Goal: Find specific page/section: Find specific page/section

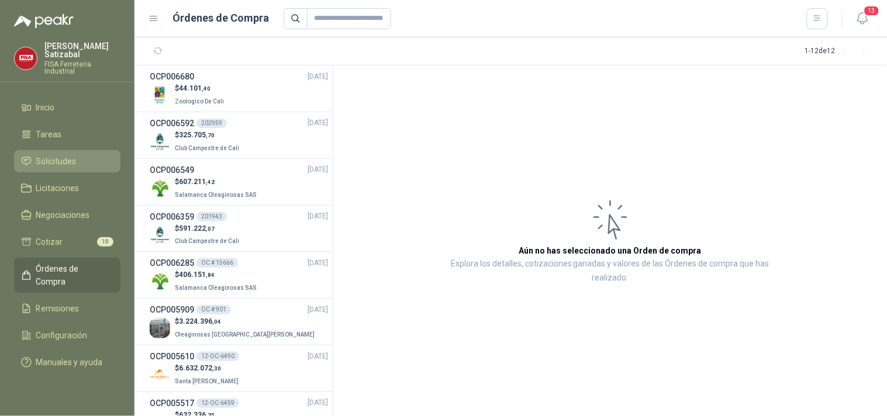
click at [65, 155] on span "Solicitudes" at bounding box center [56, 161] width 40 height 13
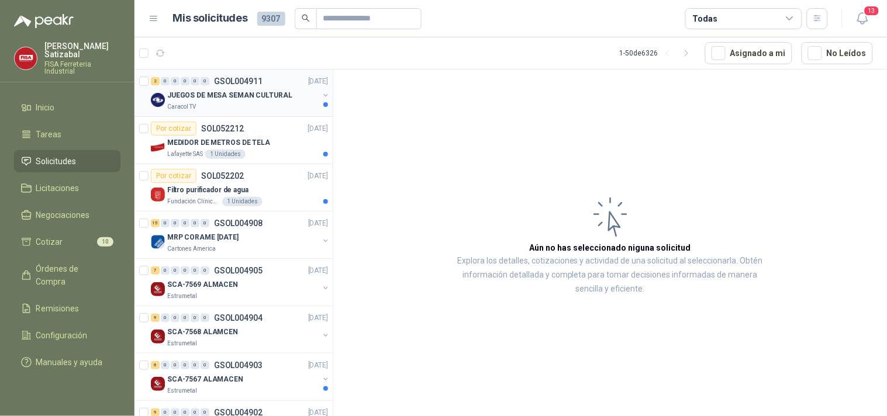
click at [273, 103] on div "Caracol TV" at bounding box center [242, 106] width 151 height 9
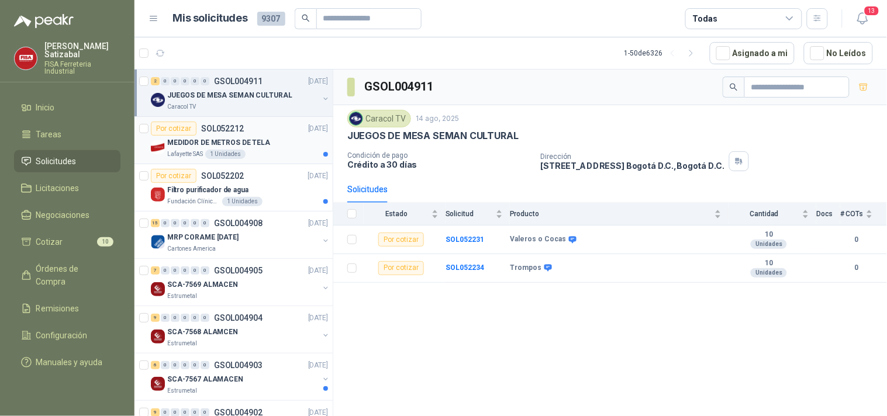
click at [261, 133] on div "Por cotizar SOL052212 14/08/25" at bounding box center [239, 129] width 177 height 14
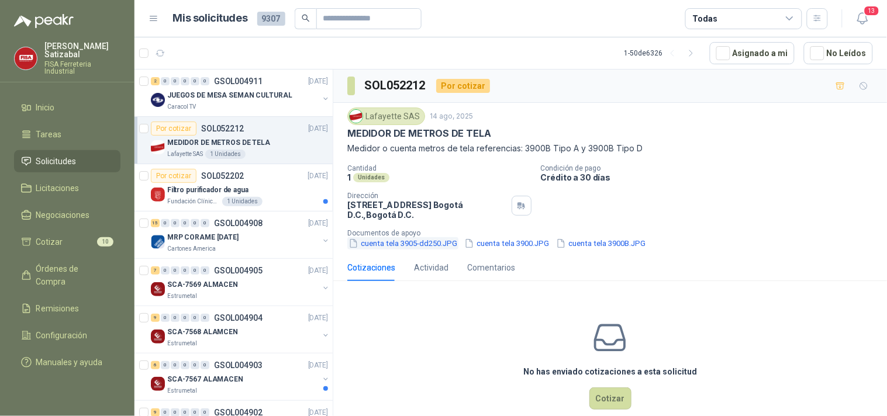
click at [399, 246] on button "cuenta tela 3905-dd250.JPG" at bounding box center [402, 243] width 111 height 12
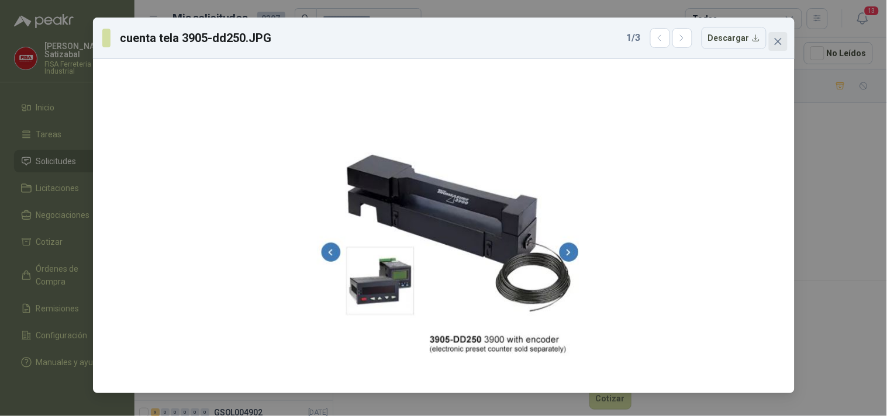
click at [779, 37] on icon "close" at bounding box center [778, 41] width 9 height 9
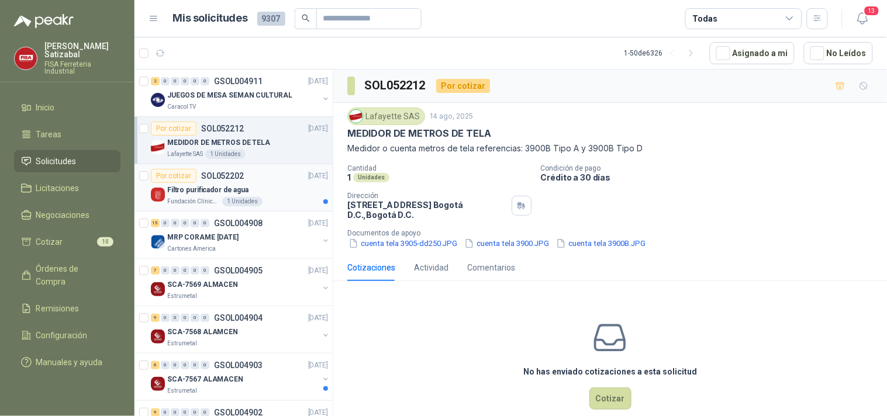
click at [272, 182] on div "Por cotizar SOL052202 14/08/25" at bounding box center [239, 176] width 177 height 14
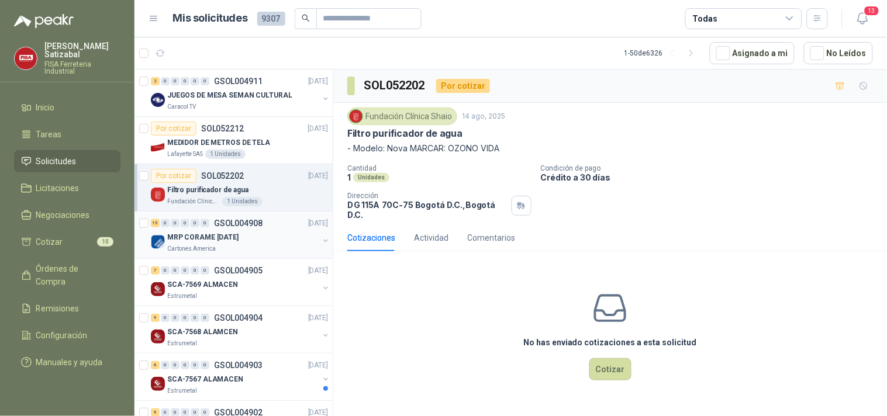
click at [275, 236] on div "MRP CORAME [DATE]" at bounding box center [242, 237] width 151 height 14
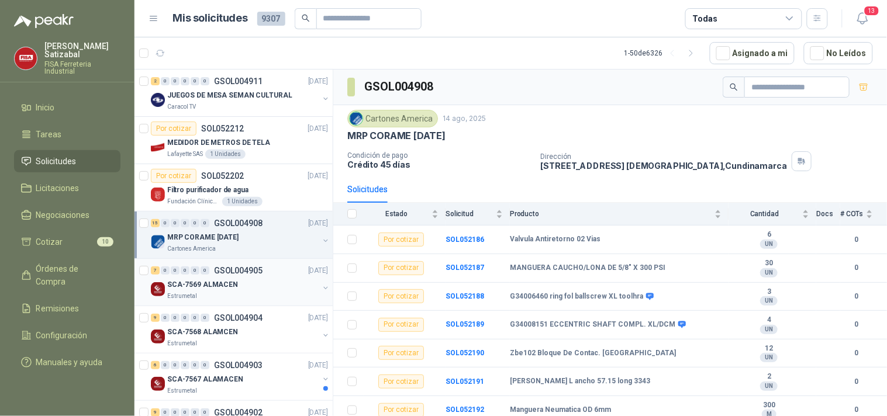
click at [267, 265] on div "7 0 0 0 0 0 GSOL004905 14/08/25" at bounding box center [241, 271] width 180 height 14
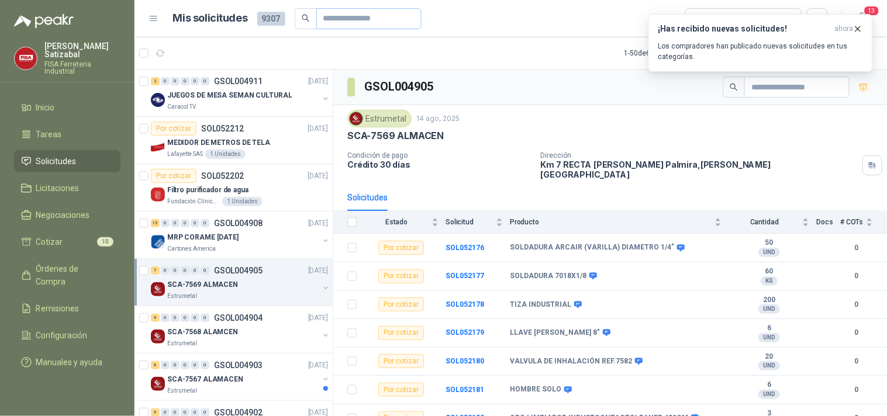
click at [316, 18] on span at bounding box center [368, 18] width 105 height 21
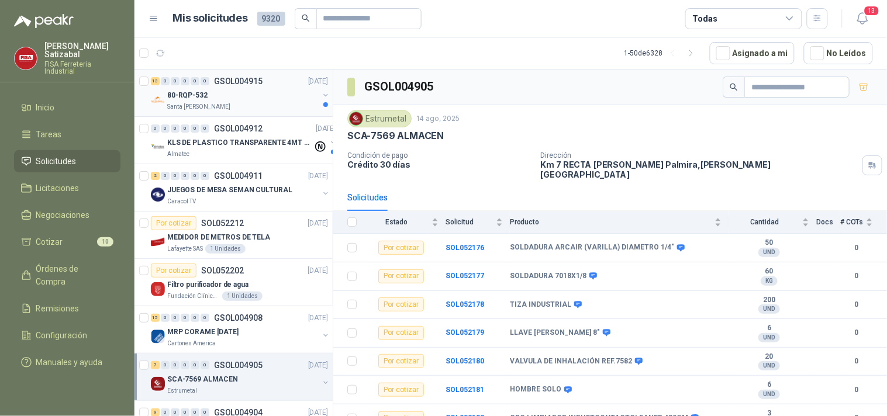
click at [214, 88] on div "13 0 0 0 0 0 GSOL004915 15/08/25" at bounding box center [241, 81] width 180 height 14
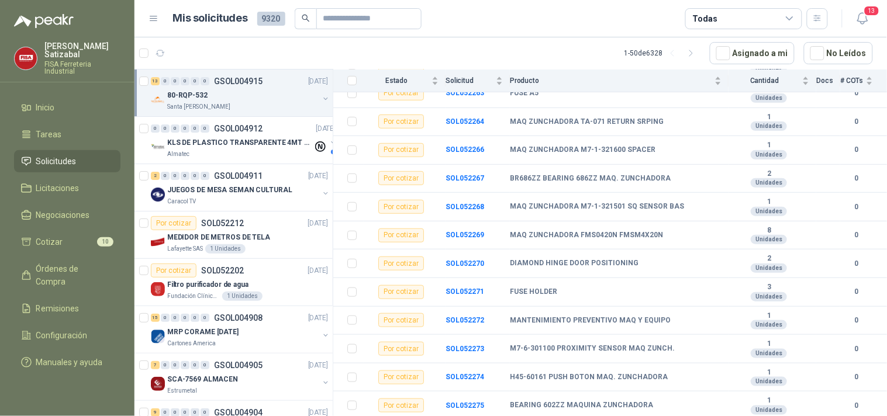
scroll to position [185, 0]
click at [83, 258] on link "Órdenes de Compra" at bounding box center [67, 275] width 106 height 35
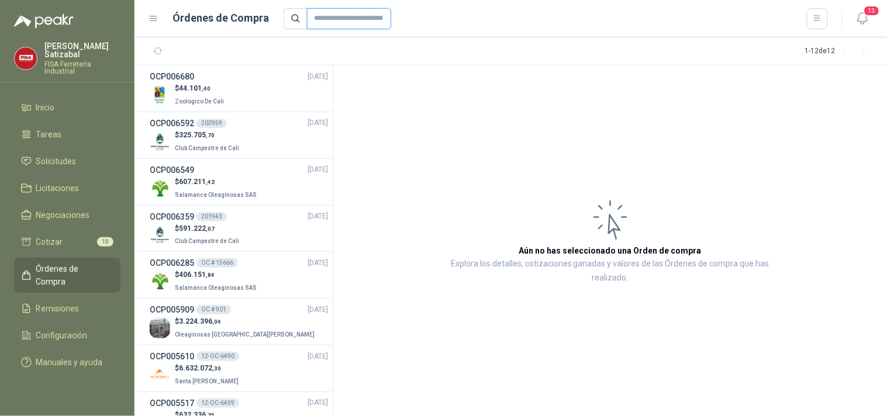
click at [313, 19] on input "text" at bounding box center [349, 18] width 84 height 21
click at [314, 34] on header "Órdenes de Compra 13" at bounding box center [510, 18] width 753 height 37
click at [58, 325] on link "Configuración" at bounding box center [67, 336] width 106 height 22
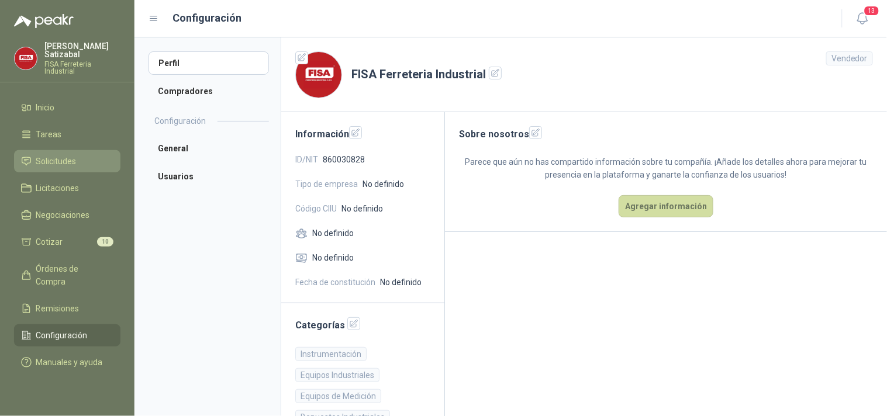
click at [68, 150] on link "Solicitudes" at bounding box center [67, 161] width 106 height 22
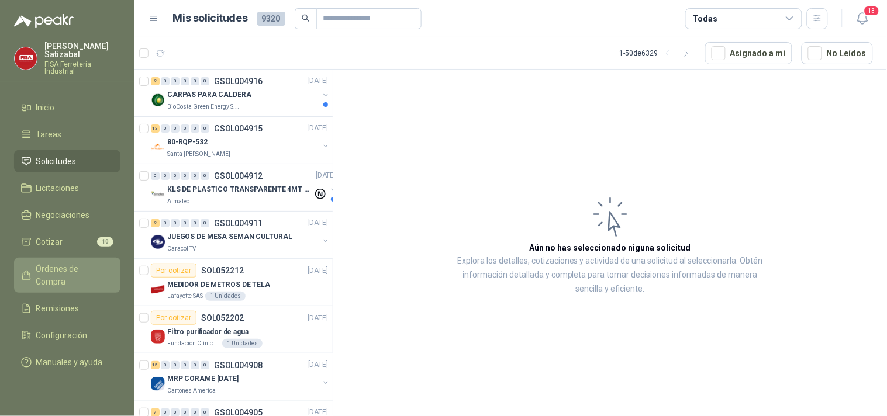
click at [69, 263] on span "Órdenes de Compra" at bounding box center [72, 276] width 73 height 26
